Goal: Task Accomplishment & Management: Use online tool/utility

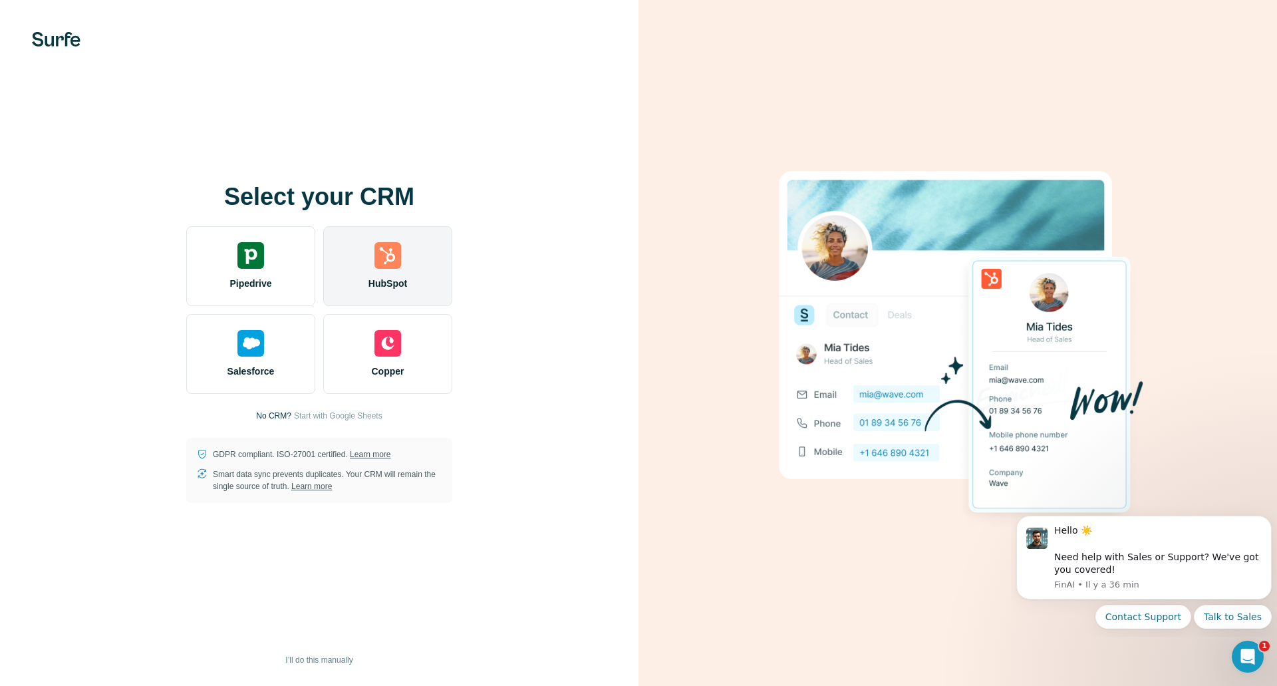
click at [363, 267] on div "HubSpot" at bounding box center [387, 266] width 129 height 80
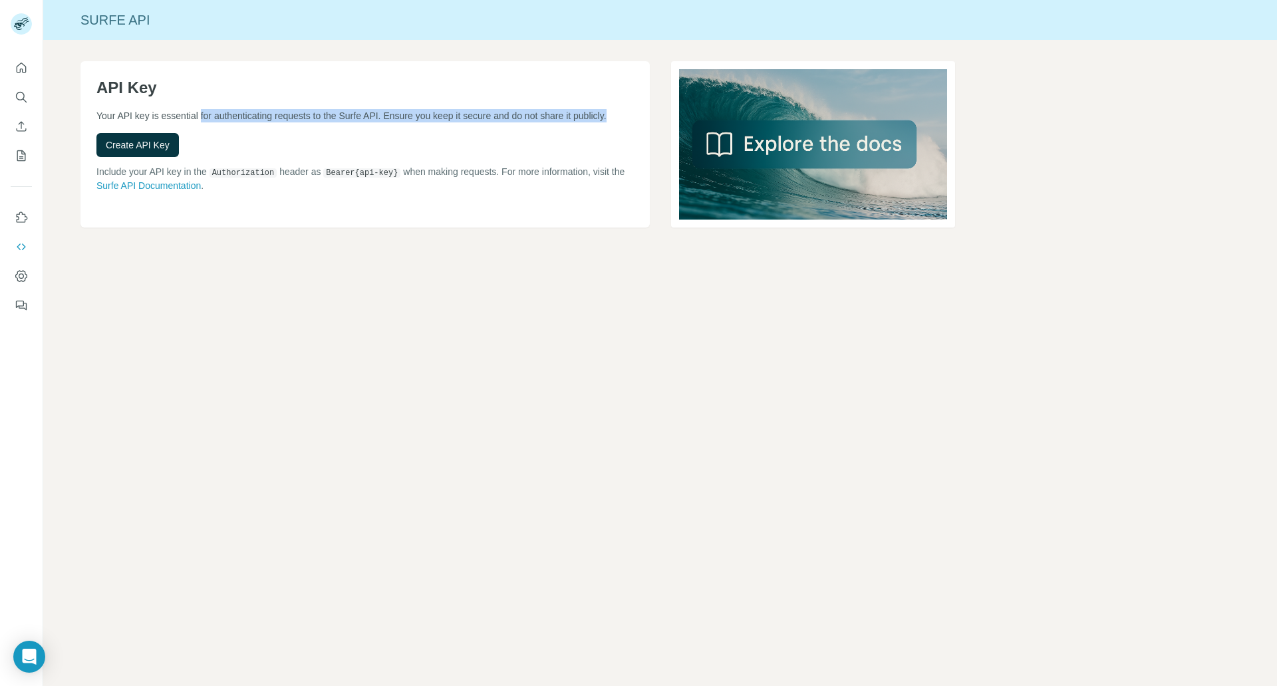
drag, startPoint x: 206, startPoint y: 120, endPoint x: 339, endPoint y: 128, distance: 132.7
click at [339, 122] on p "Your API key is essential for authenticating requests to the Surfe API. Ensure …" at bounding box center [364, 115] width 537 height 13
click at [238, 151] on div "Create API Key" at bounding box center [364, 145] width 537 height 24
click at [156, 152] on span "Create API Key" at bounding box center [138, 144] width 64 height 13
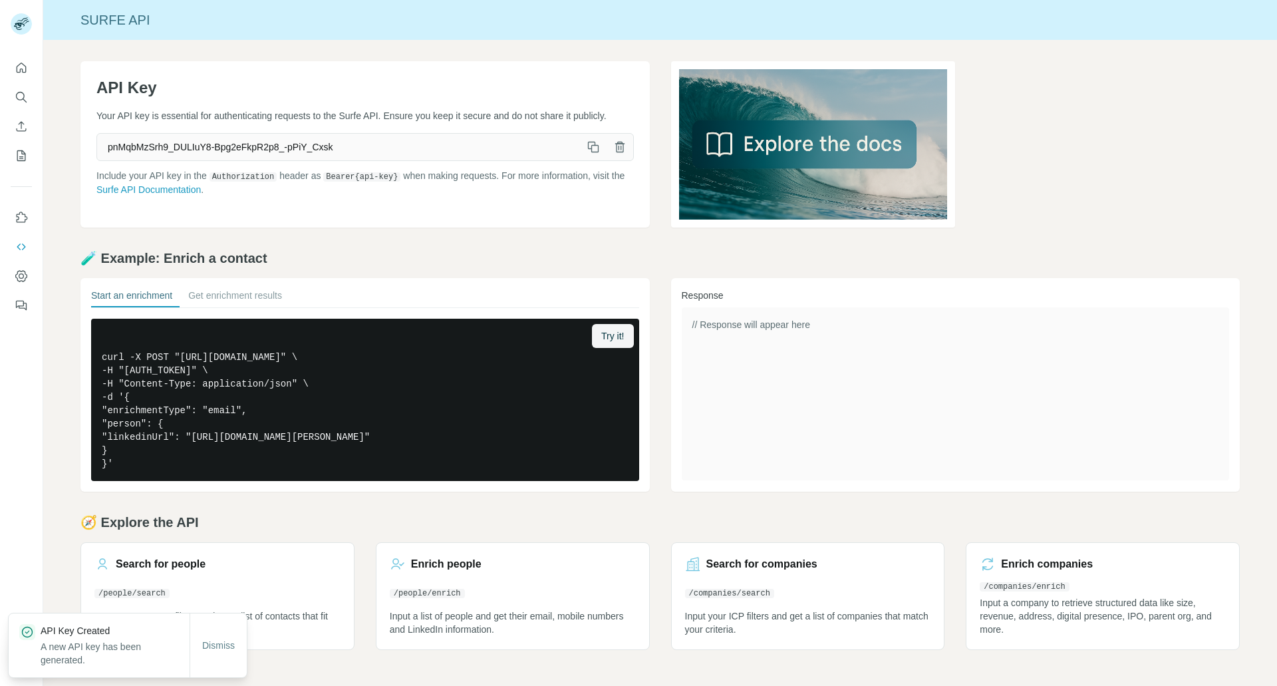
click at [591, 154] on icon "button" at bounding box center [593, 146] width 13 height 13
